Goal: Information Seeking & Learning: Check status

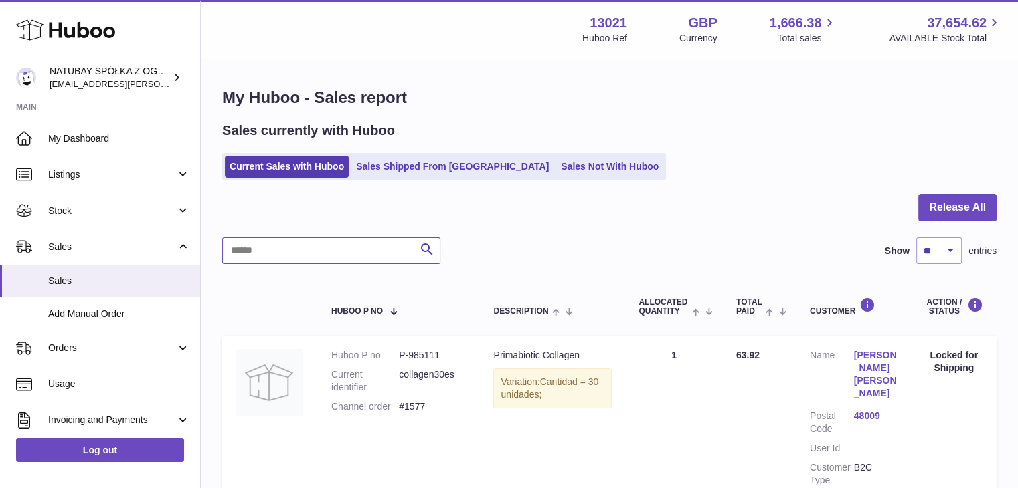
click at [346, 248] on input "text" at bounding box center [331, 251] width 218 height 27
paste input "**********"
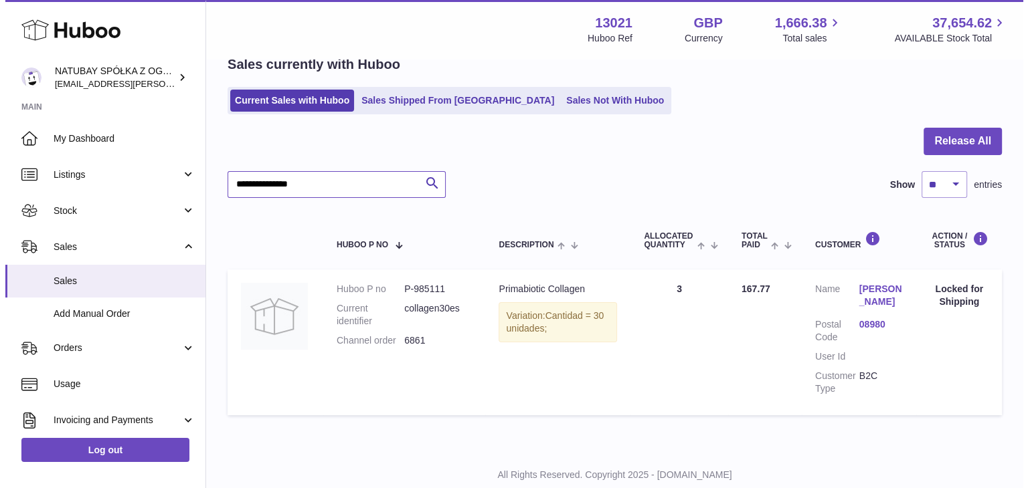
scroll to position [88, 0]
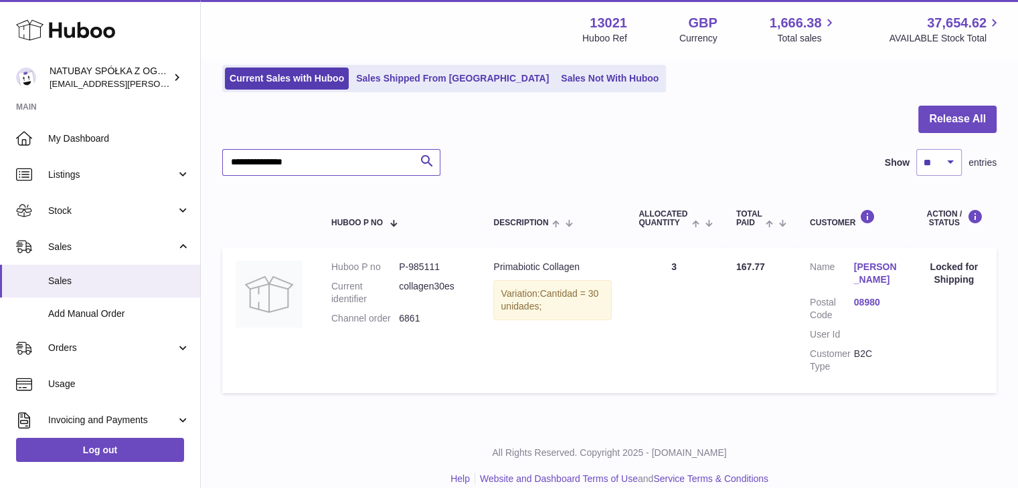
type input "**********"
click at [868, 271] on link "[PERSON_NAME]" at bounding box center [876, 273] width 44 height 25
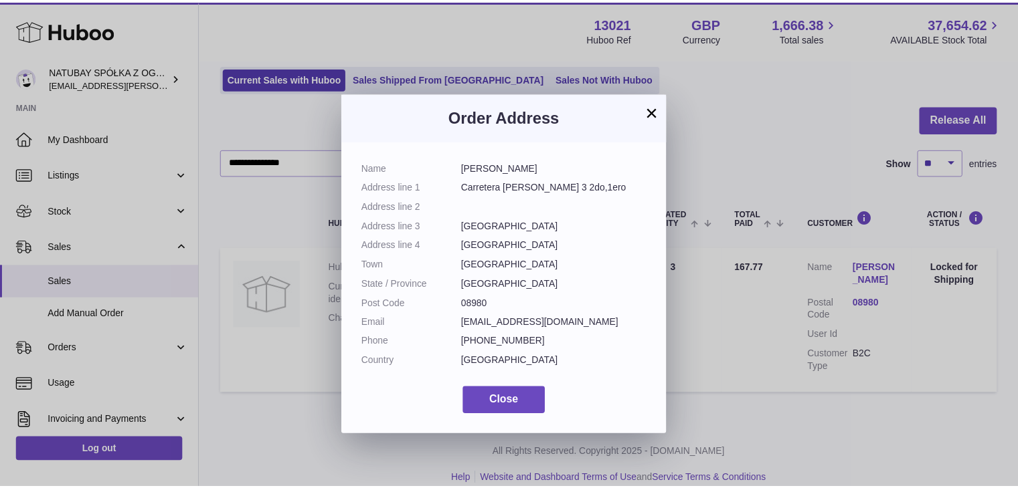
scroll to position [20, 0]
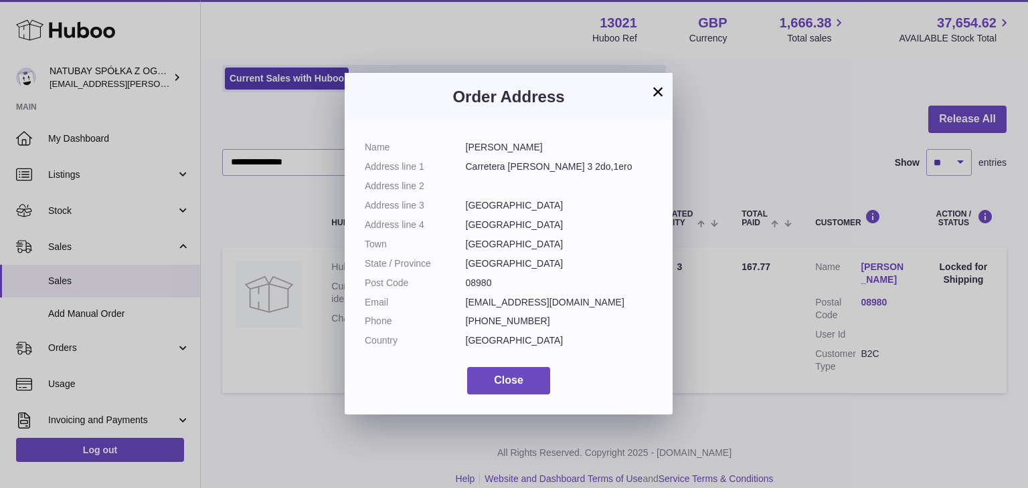
click at [658, 92] on button "×" at bounding box center [658, 92] width 16 height 16
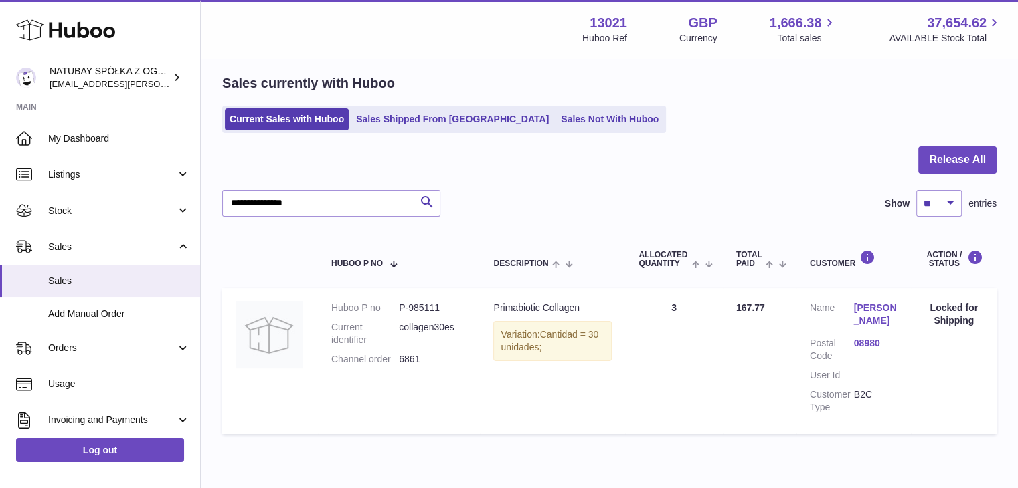
scroll to position [104, 0]
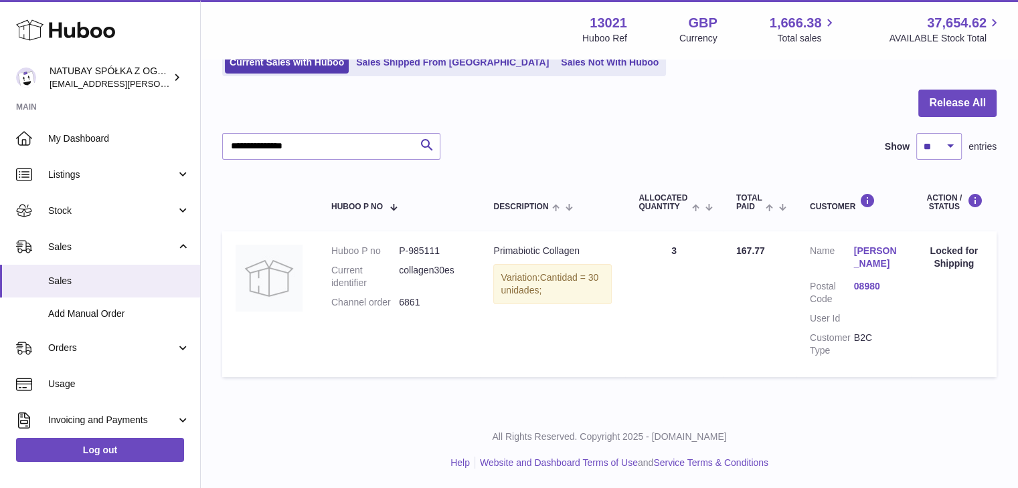
click at [444, 271] on dd "collagen30es" at bounding box center [433, 276] width 68 height 25
drag, startPoint x: 433, startPoint y: 303, endPoint x: 394, endPoint y: 300, distance: 38.9
click at [394, 300] on dl "Huboo P no P-985111 Current identifier collagen30es Channel order 6861" at bounding box center [399, 280] width 136 height 71
copy dl "6861"
click at [712, 349] on td "Quantity Sold 3" at bounding box center [674, 304] width 98 height 145
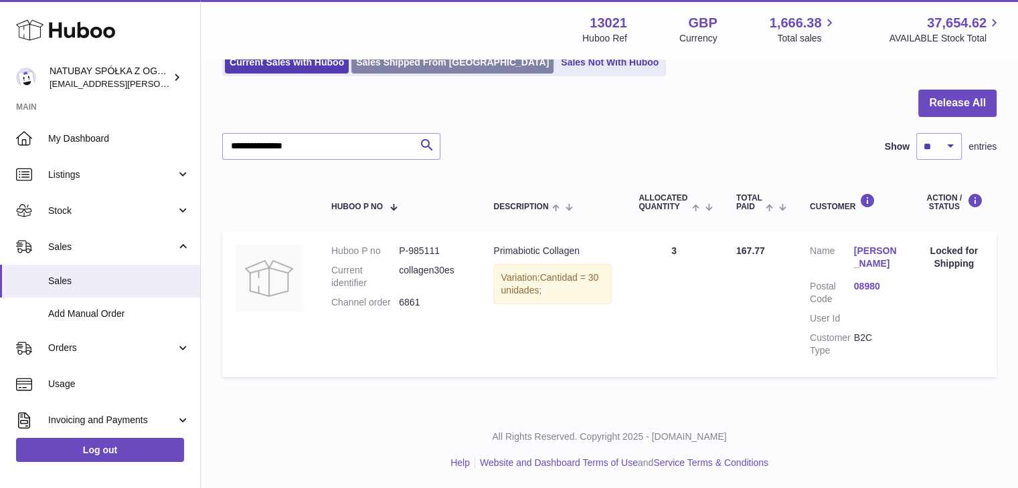
click at [383, 70] on link "Sales Shipped From [GEOGRAPHIC_DATA]" at bounding box center [452, 63] width 202 height 22
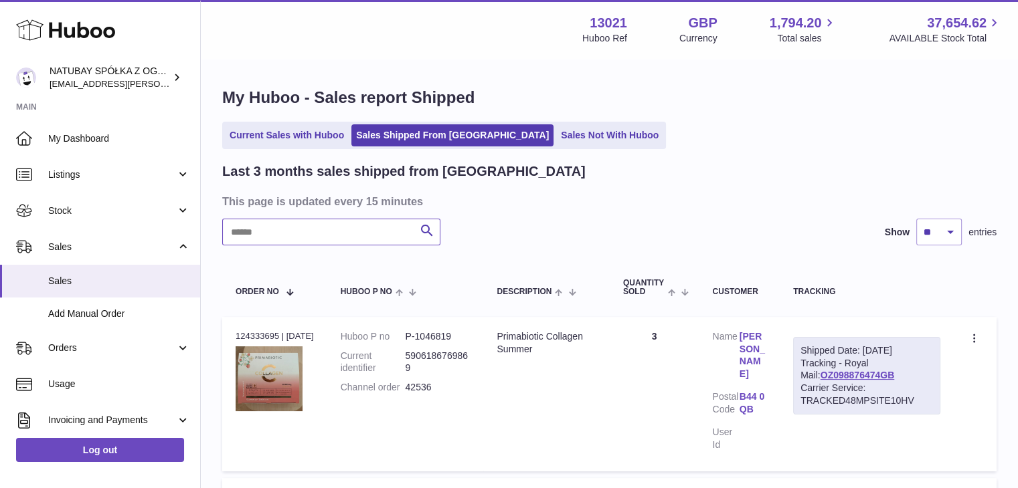
click at [333, 244] on input "text" at bounding box center [331, 232] width 218 height 27
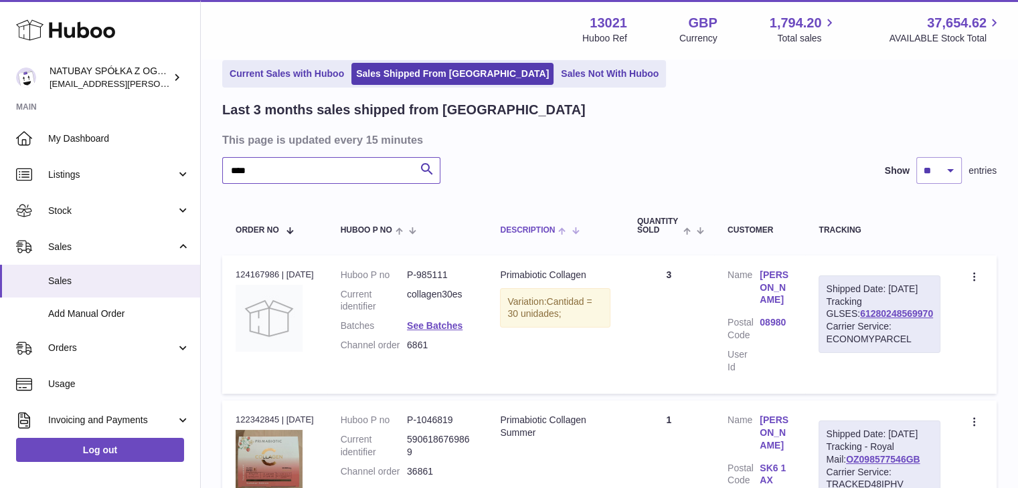
scroll to position [201, 0]
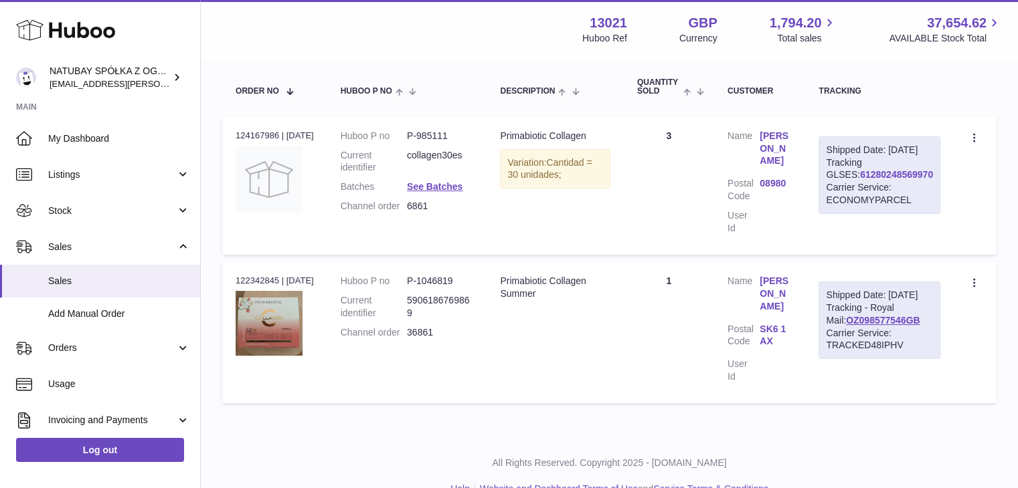
type input "****"
click at [909, 180] on link "61280248569970" at bounding box center [896, 174] width 73 height 11
